Goal: Task Accomplishment & Management: Manage account settings

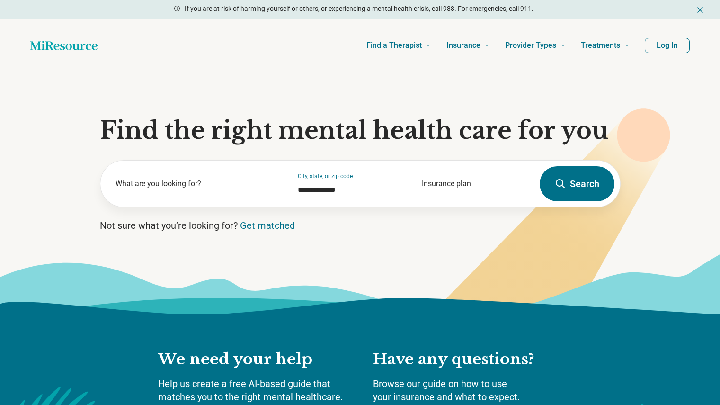
click at [673, 43] on button "Log In" at bounding box center [667, 45] width 45 height 15
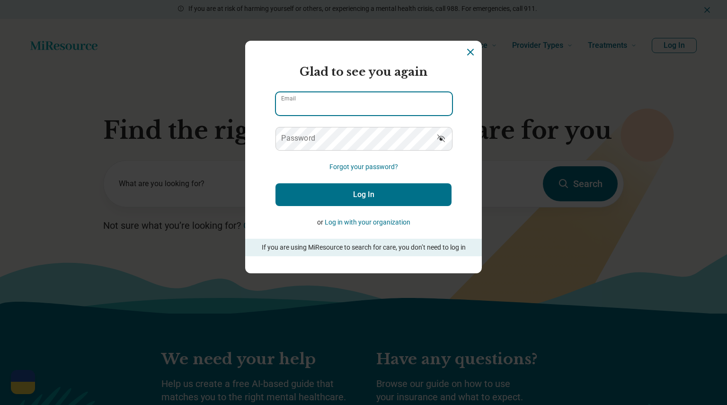
type input "**********"
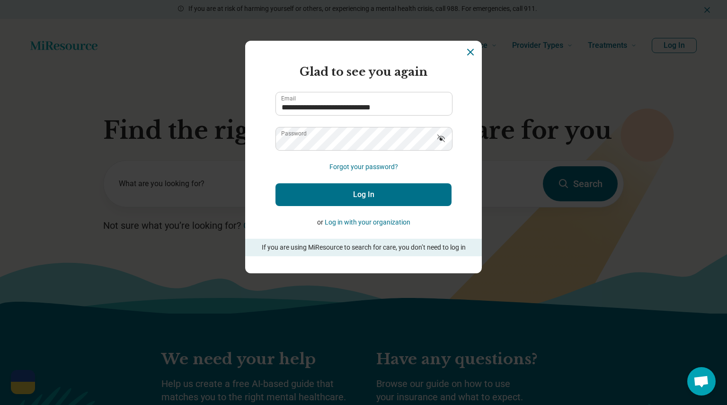
click at [375, 196] on button "Log In" at bounding box center [364, 194] width 176 height 23
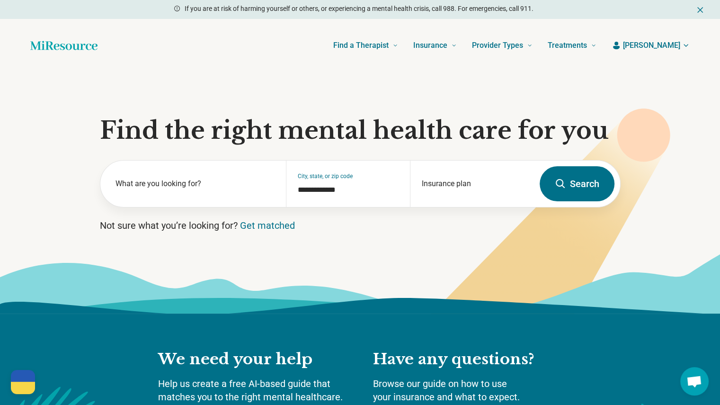
click at [673, 47] on span "[PERSON_NAME]" at bounding box center [651, 45] width 57 height 11
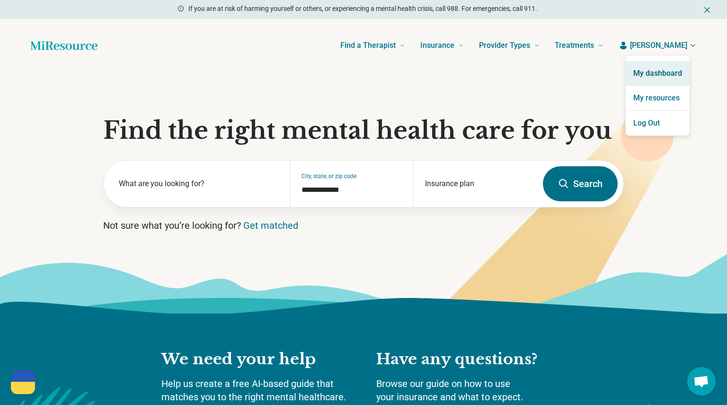
click at [656, 70] on link "My dashboard" at bounding box center [658, 73] width 64 height 25
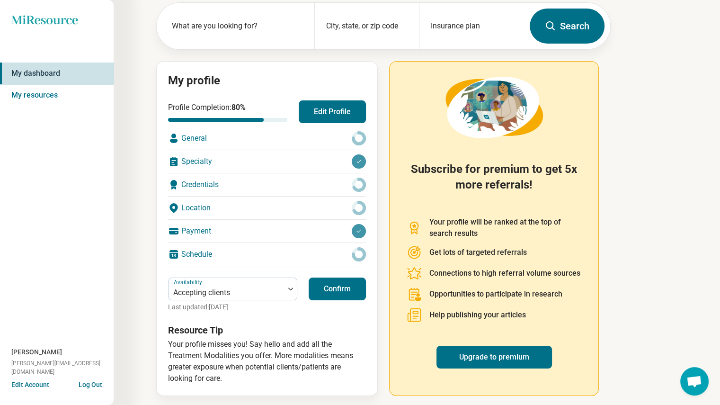
scroll to position [52, 0]
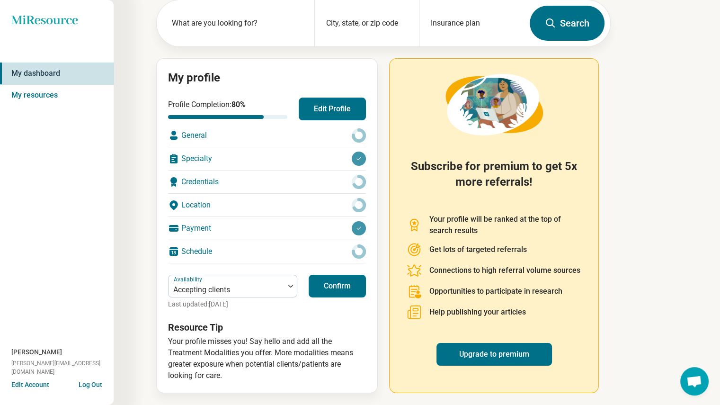
click at [266, 183] on div "Credentials" at bounding box center [267, 181] width 198 height 23
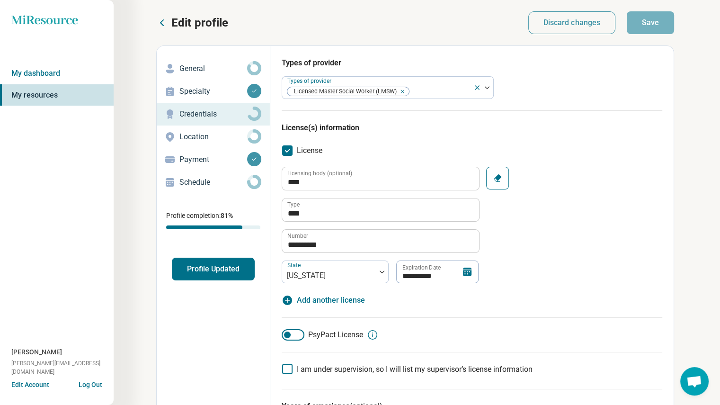
type textarea "*"
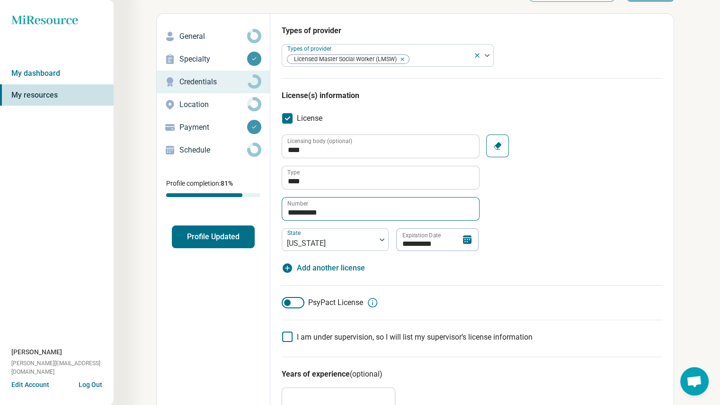
scroll to position [95, 0]
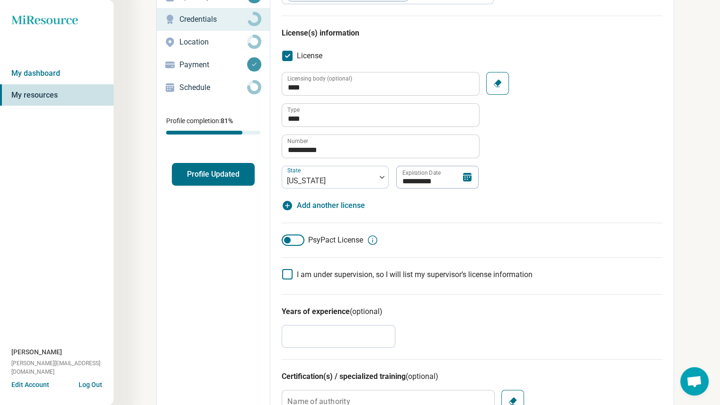
click at [466, 177] on icon at bounding box center [467, 177] width 9 height 9
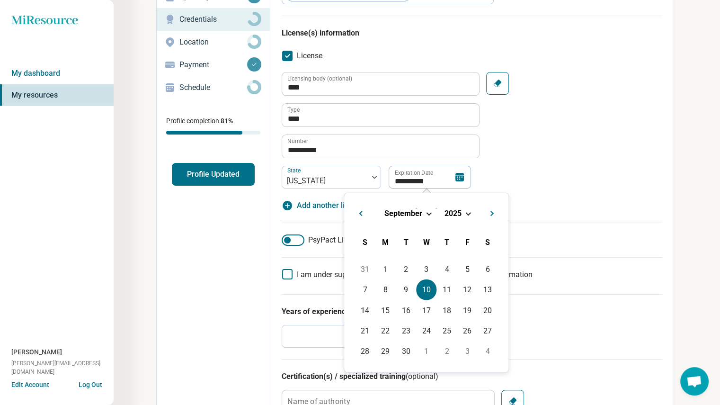
click at [486, 211] on button "Next Month" at bounding box center [493, 212] width 15 height 15
click at [493, 213] on span "Next Month" at bounding box center [493, 214] width 0 height 11
click at [465, 215] on div "November 2025" at bounding box center [426, 213] width 149 height 10
click at [468, 215] on div "November 2025" at bounding box center [426, 213] width 149 height 10
click at [466, 214] on span "Choose Date" at bounding box center [467, 212] width 5 height 5
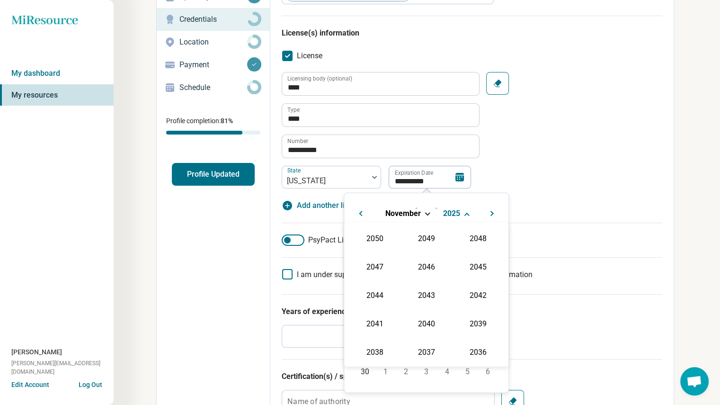
scroll to position [171, 0]
click at [411, 265] on div "2028" at bounding box center [427, 265] width 46 height 17
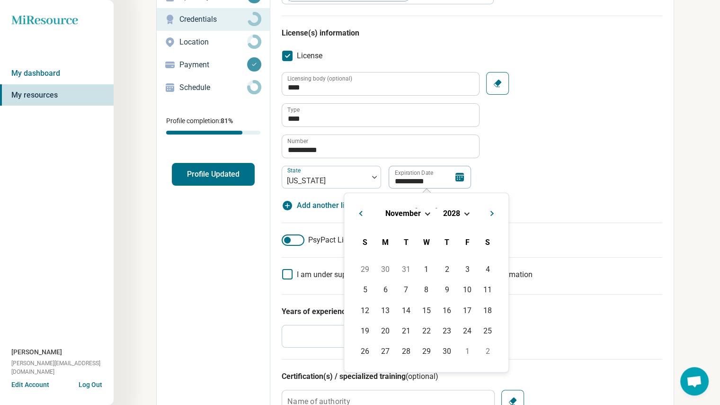
click at [362, 211] on button "Previous Month" at bounding box center [359, 212] width 15 height 15
click at [359, 212] on button "Previous Month" at bounding box center [359, 212] width 15 height 15
click at [369, 306] on div "10" at bounding box center [365, 310] width 20 height 20
type input "**********"
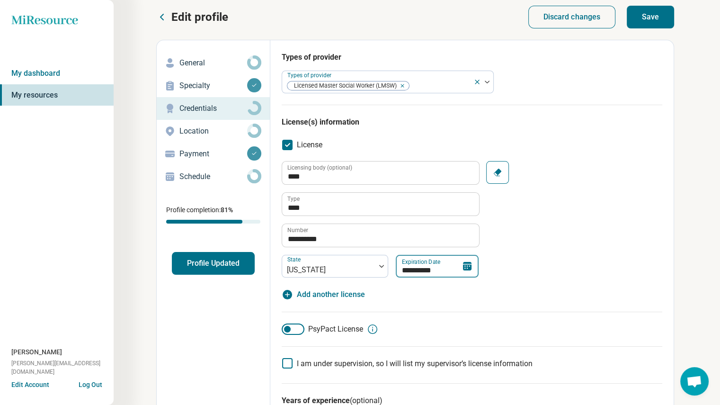
scroll to position [0, 0]
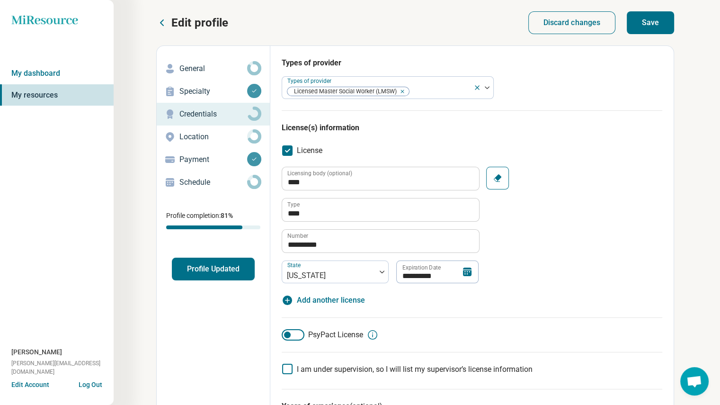
click at [652, 17] on button "Save" at bounding box center [650, 22] width 47 height 23
type textarea "*"
click at [39, 72] on link "My dashboard" at bounding box center [57, 74] width 114 height 22
